Goal: Task Accomplishment & Management: Complete application form

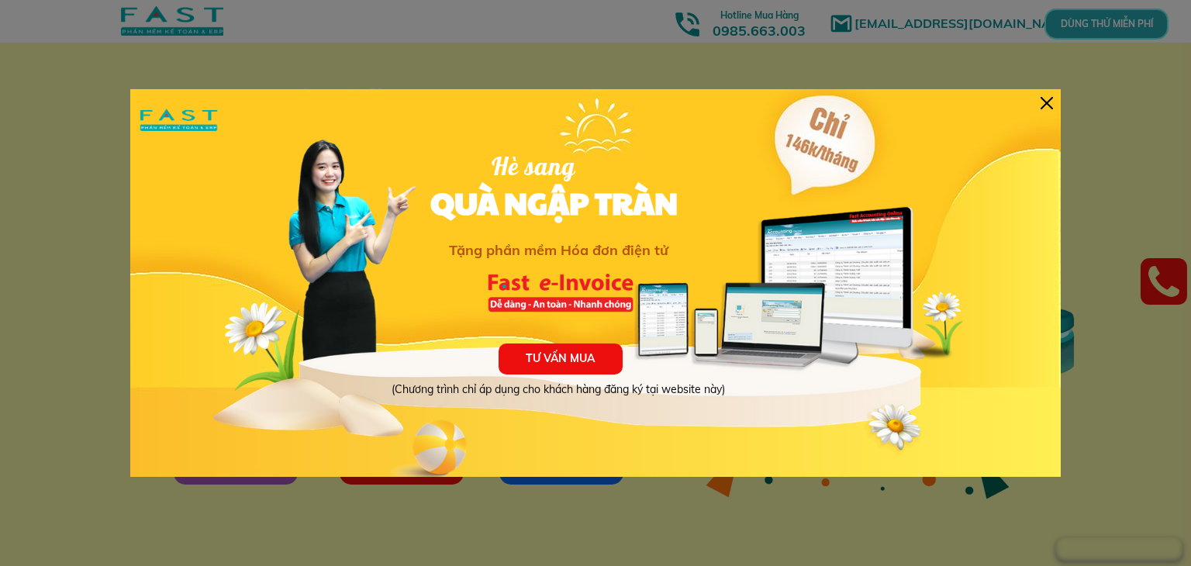
click at [1055, 106] on div "TƯ VẤN MUA (Chương trình chỉ áp dụng cho khách hàng đăng ký tại website này) Hè…" at bounding box center [595, 283] width 931 height 388
click at [1045, 103] on div at bounding box center [1047, 103] width 12 height 12
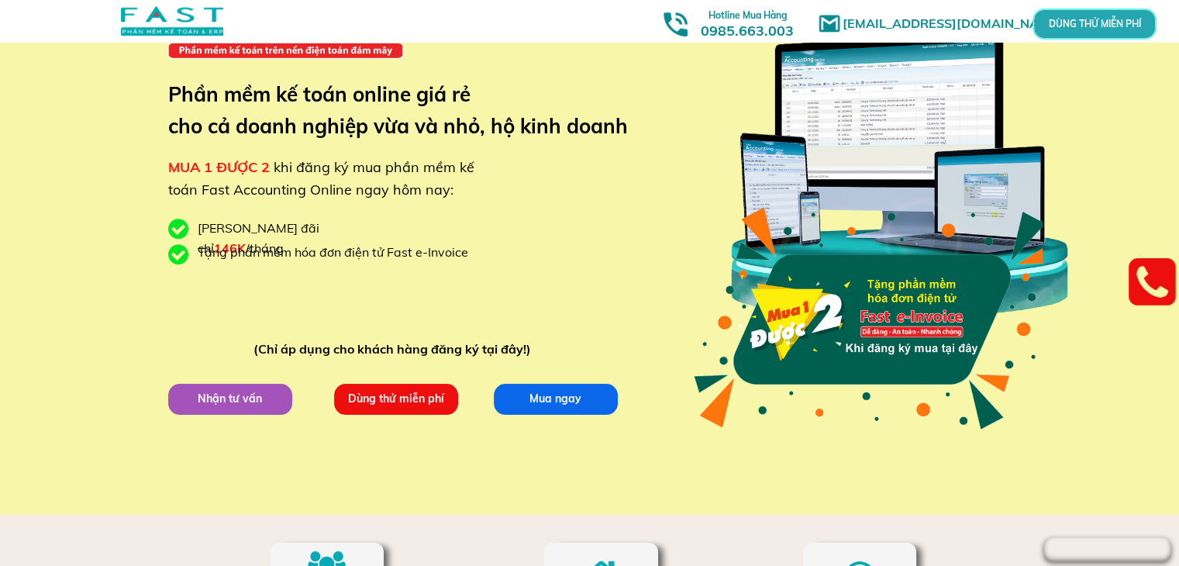
scroll to position [78, 0]
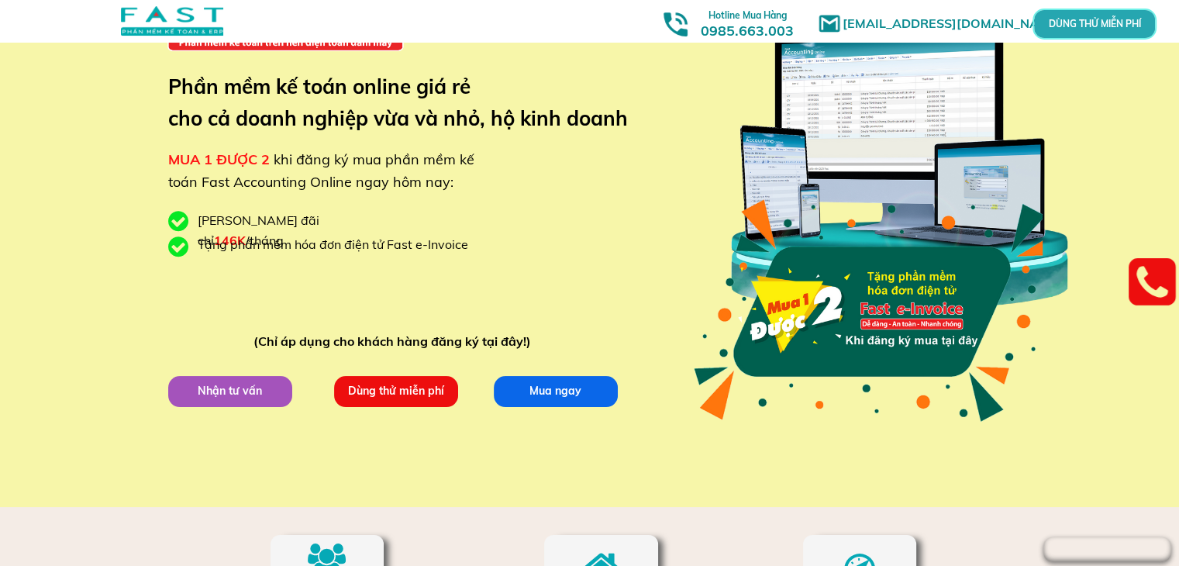
click at [408, 392] on p "Dùng thử miễn phí" at bounding box center [395, 390] width 124 height 31
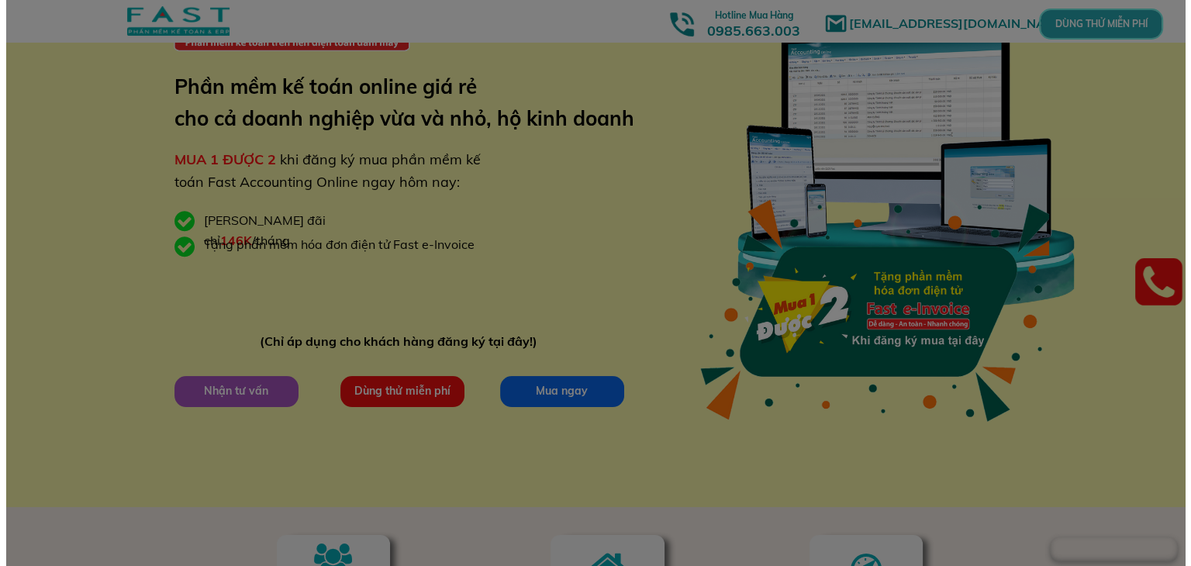
scroll to position [0, 0]
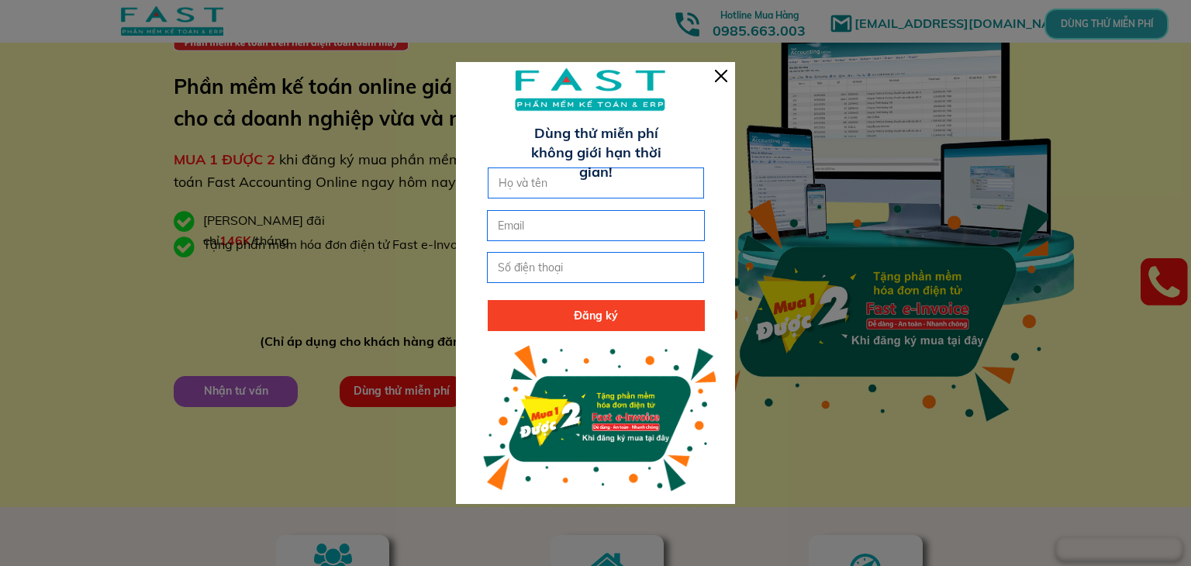
click at [595, 183] on input "text" at bounding box center [596, 182] width 203 height 29
type input "h"
type input "[PERSON_NAME]"
click at [584, 230] on input "email" at bounding box center [595, 225] width 203 height 29
type input "k"
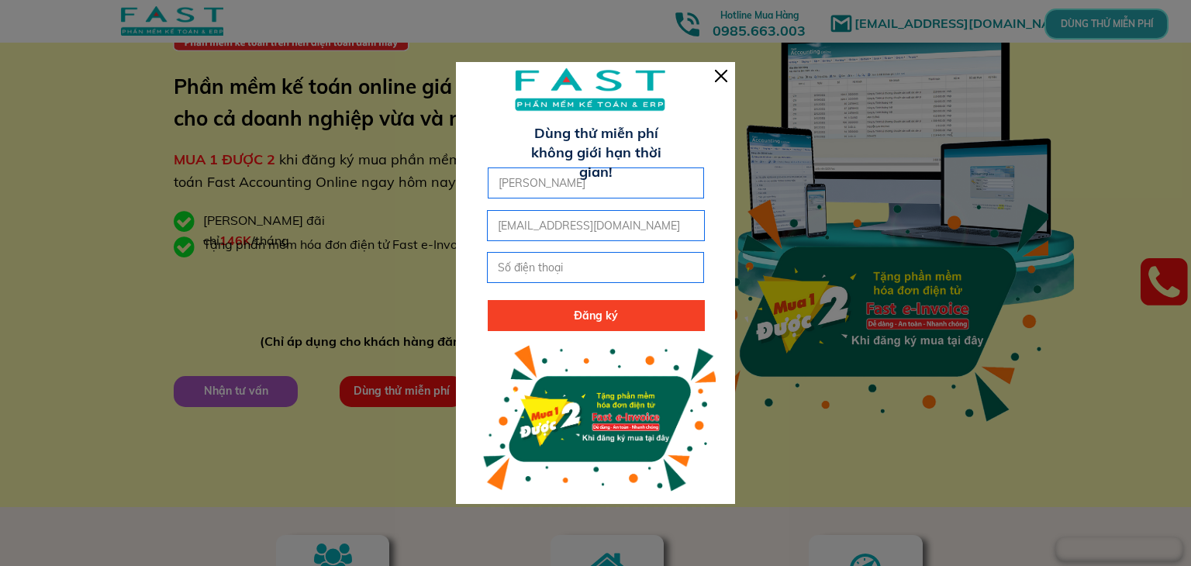
type input "[EMAIL_ADDRESS][DOMAIN_NAME]"
click at [587, 264] on input "tel" at bounding box center [595, 267] width 203 height 29
type input "0904586227"
click at [609, 311] on p "Đăng ký" at bounding box center [596, 315] width 217 height 31
